Goal: Information Seeking & Learning: Learn about a topic

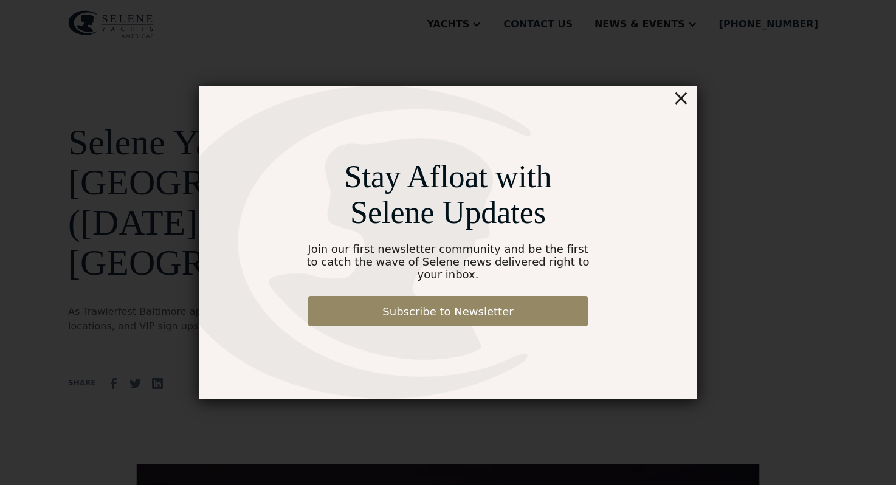
click at [681, 105] on div "×" at bounding box center [681, 98] width 18 height 24
